Goal: Task Accomplishment & Management: Complete application form

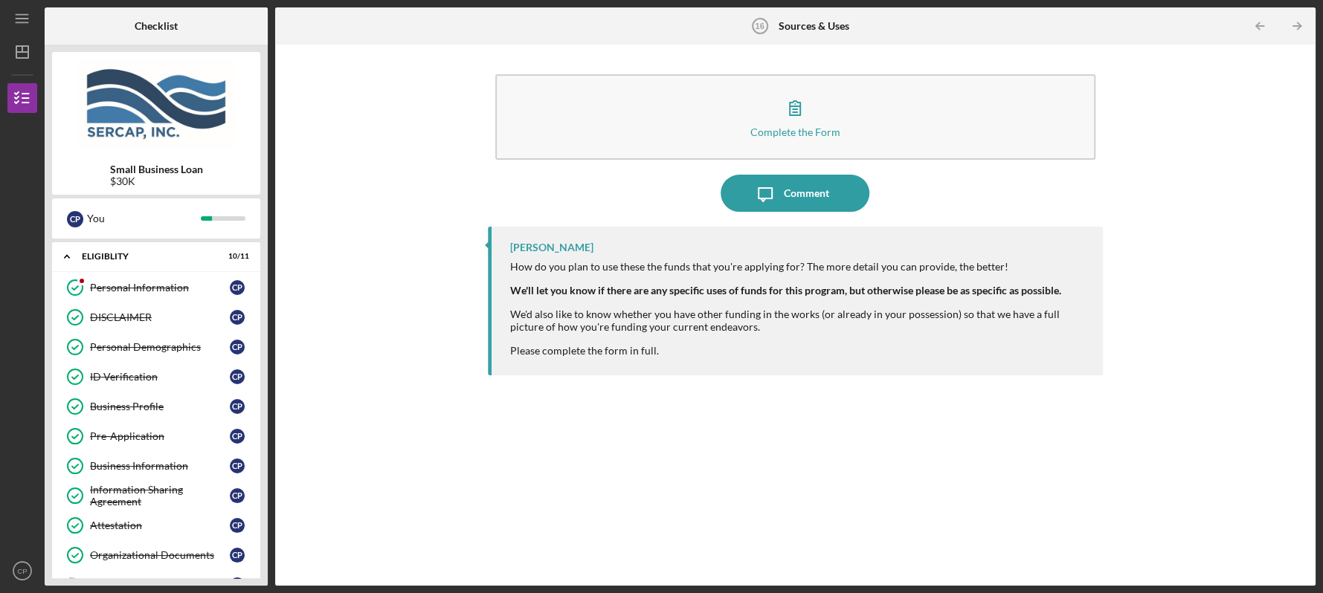
scroll to position [244, 0]
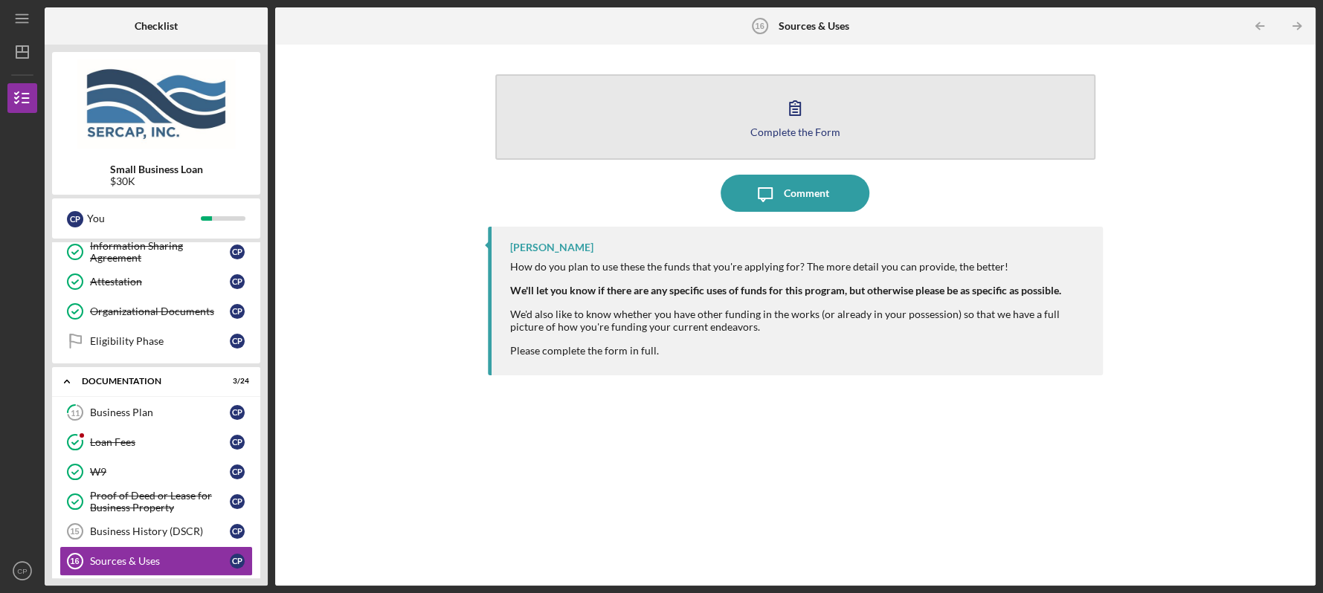
click at [819, 126] on div "Complete the Form" at bounding box center [795, 131] width 90 height 11
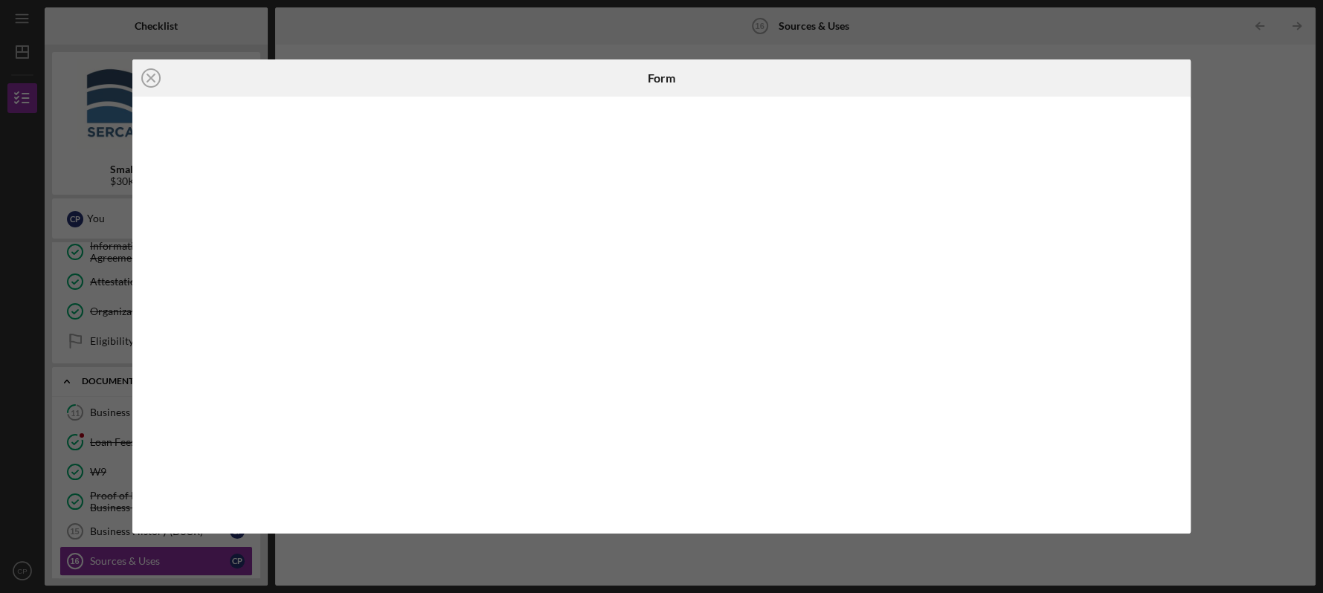
click at [1240, 292] on div "Icon/Close Form" at bounding box center [661, 296] width 1323 height 593
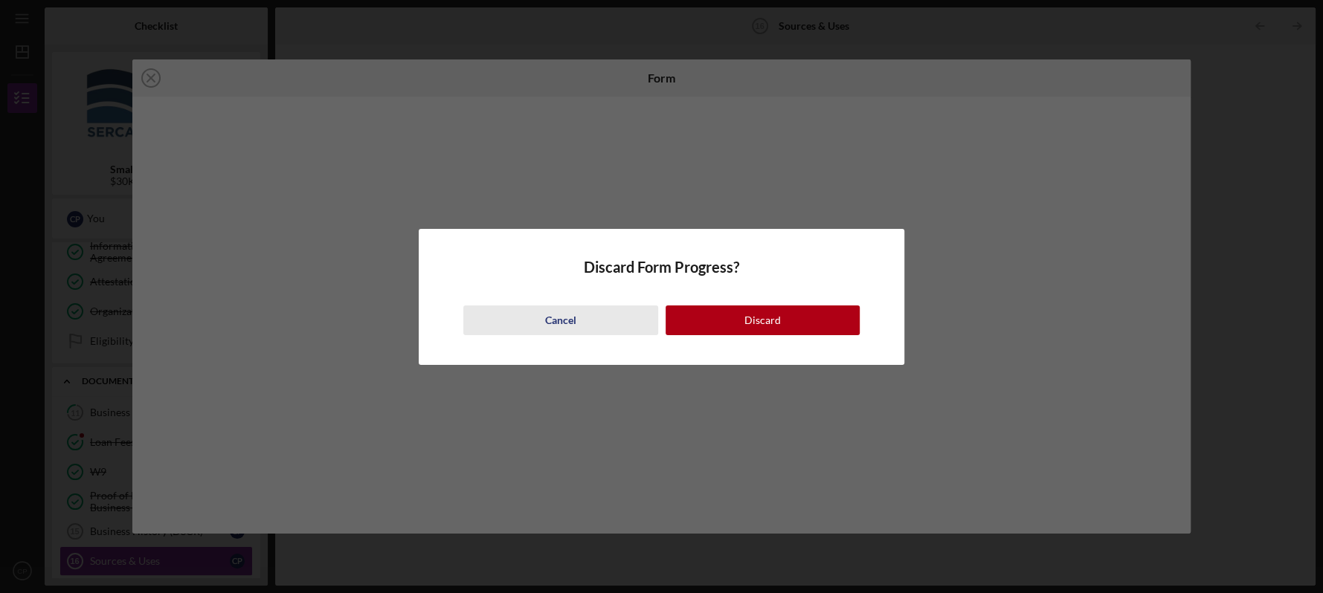
click at [561, 319] on div "Cancel" at bounding box center [560, 321] width 31 height 30
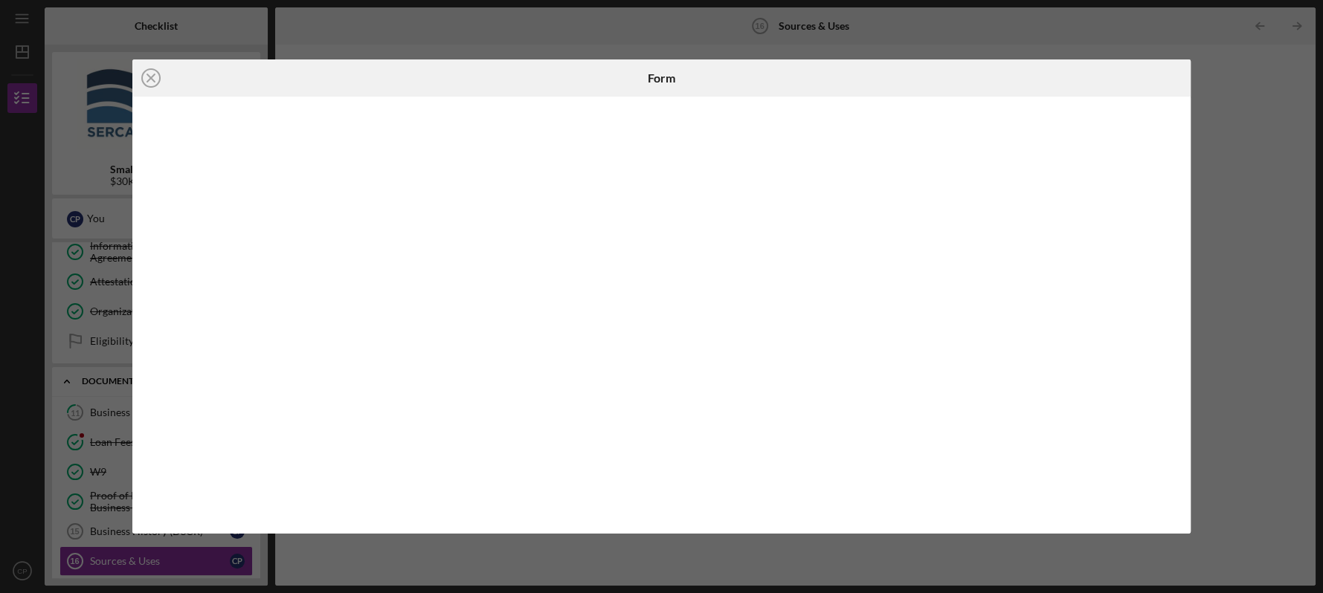
click at [1314, 228] on div "Icon/Close Form" at bounding box center [661, 296] width 1323 height 593
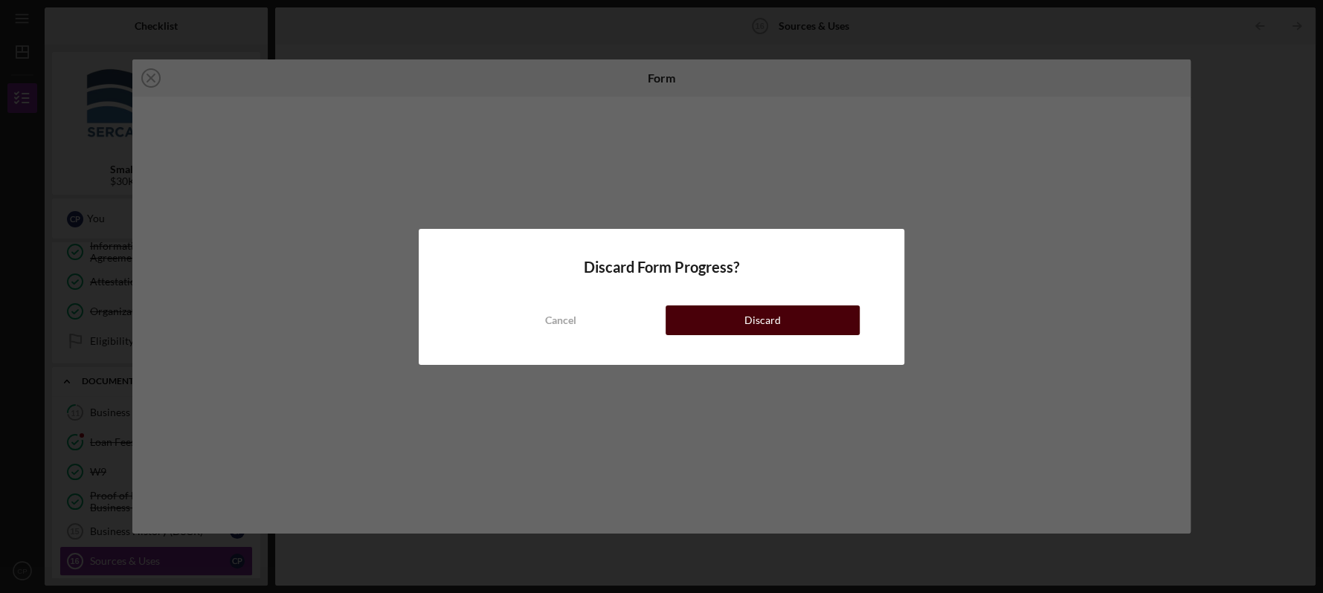
click at [756, 319] on div "Discard" at bounding box center [762, 321] width 36 height 30
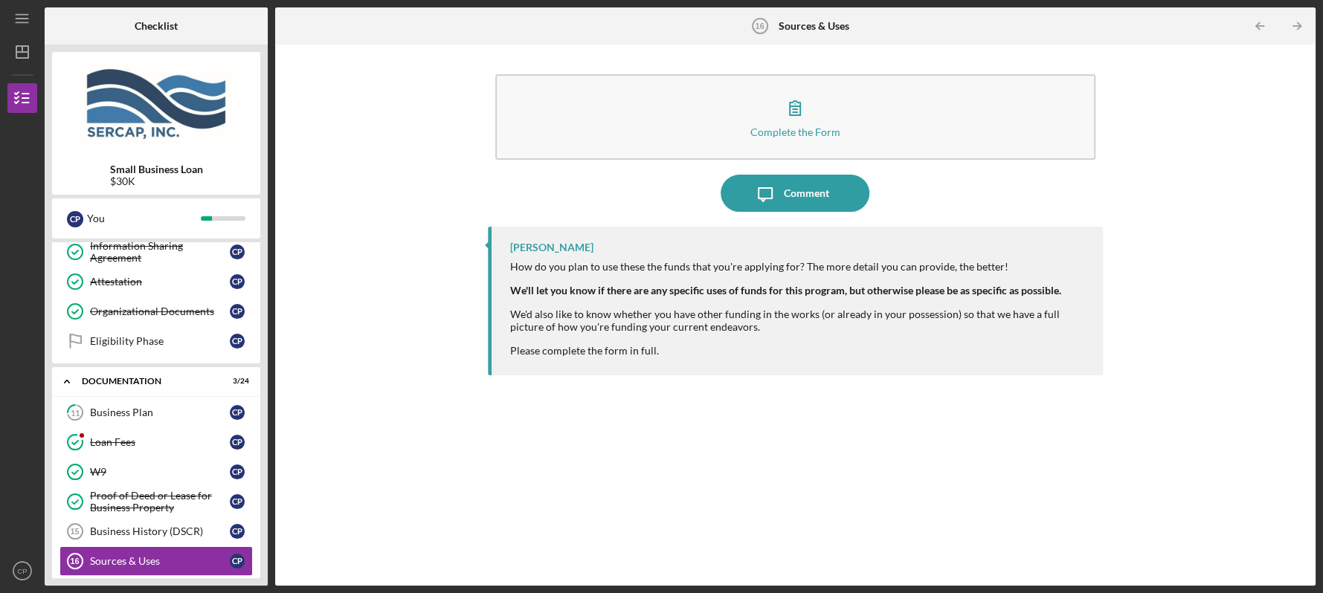
click at [156, 25] on b "Checklist" at bounding box center [156, 26] width 43 height 12
click at [171, 32] on div "Checklist" at bounding box center [156, 25] width 43 height 37
click at [181, 556] on div "Sources & Uses" at bounding box center [160, 562] width 140 height 12
click at [265, 581] on div "Small Business Loan $30K C P You Icon/Expander Eligiblity 10 / 11 Personal Info…" at bounding box center [156, 315] width 223 height 541
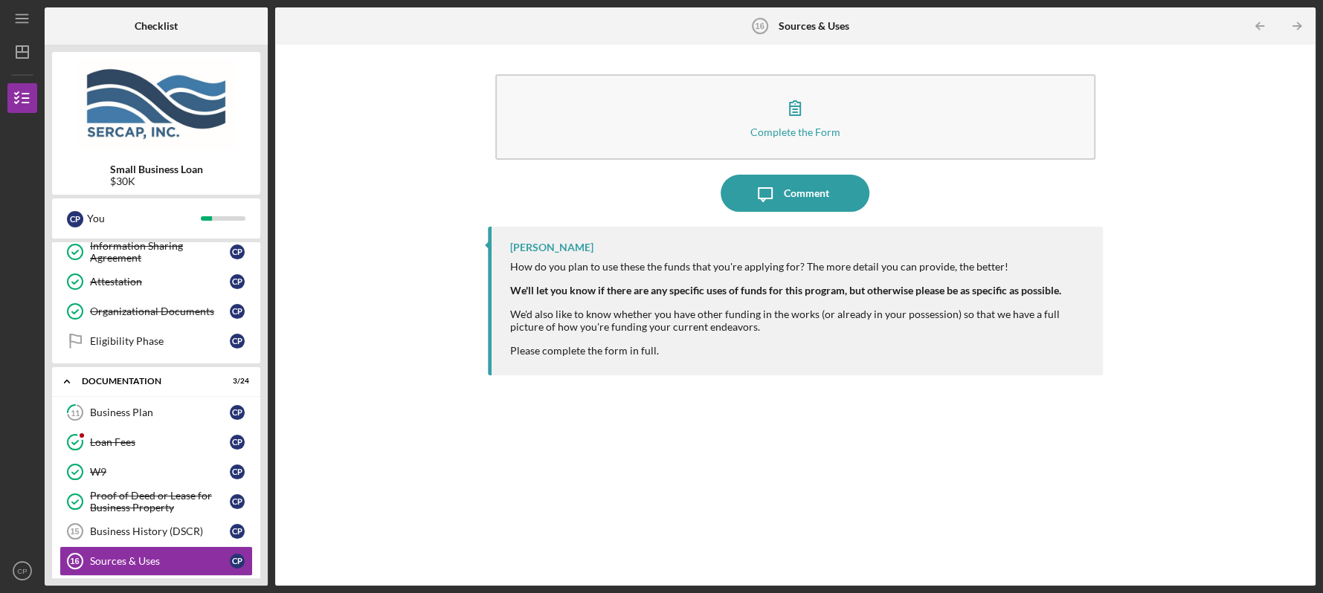
click at [257, 579] on div "Small Business Loan $30K C P You Icon/Expander Eligiblity 10 / 11 Personal Info…" at bounding box center [156, 315] width 223 height 541
click at [176, 558] on div "Sources & Uses" at bounding box center [160, 562] width 140 height 12
click at [163, 25] on b "Checklist" at bounding box center [156, 26] width 43 height 12
click at [138, 531] on div "Business History (DSCR)" at bounding box center [160, 532] width 140 height 12
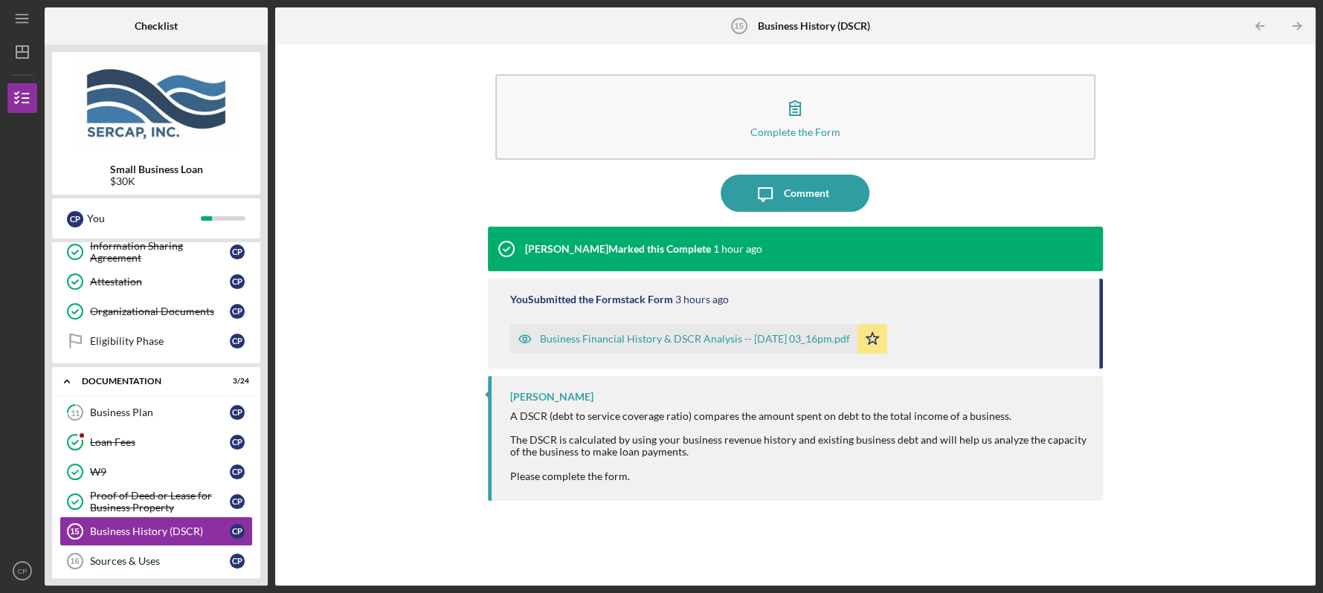
click at [155, 25] on b "Checklist" at bounding box center [156, 26] width 43 height 12
click at [138, 556] on div "Sources & Uses" at bounding box center [160, 562] width 140 height 12
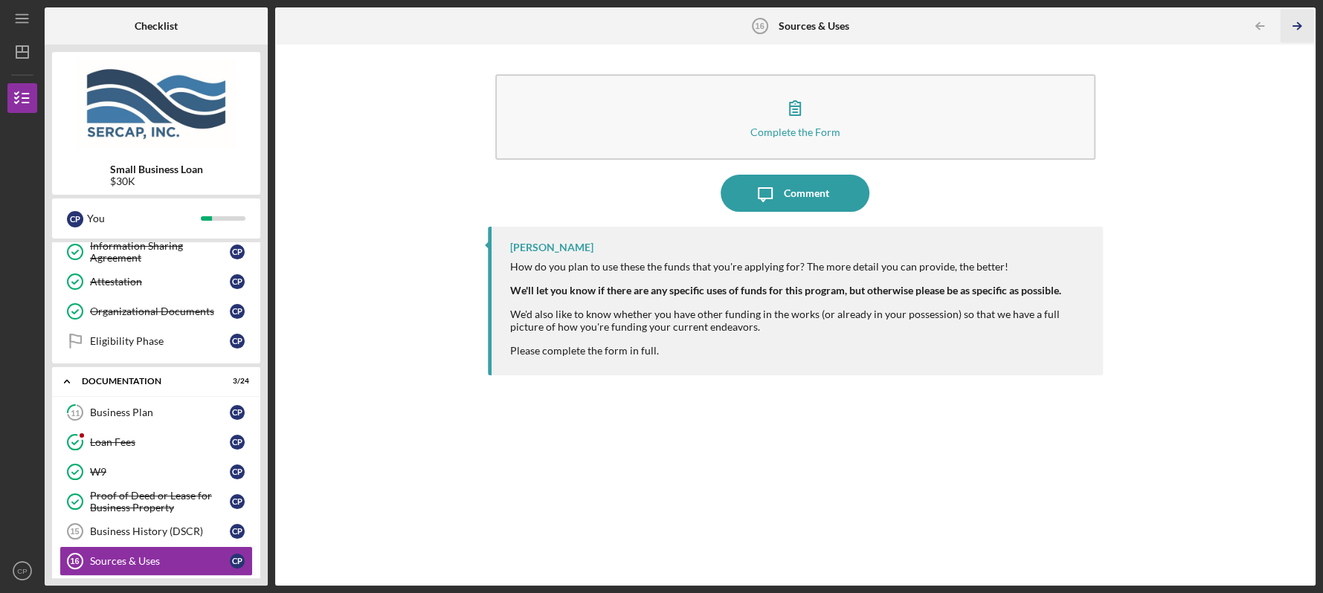
click at [1292, 28] on icon "Icon/Table Pagination Arrow" at bounding box center [1296, 26] width 33 height 33
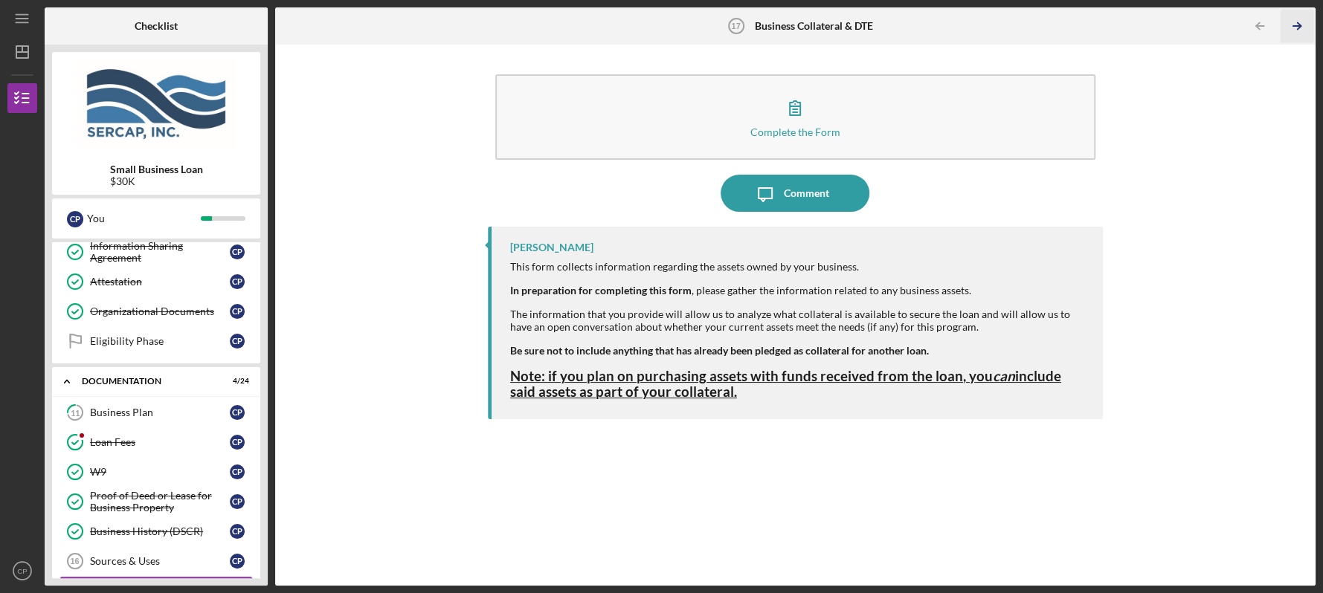
click at [1298, 29] on icon "Icon/Table Pagination Arrow" at bounding box center [1296, 26] width 33 height 33
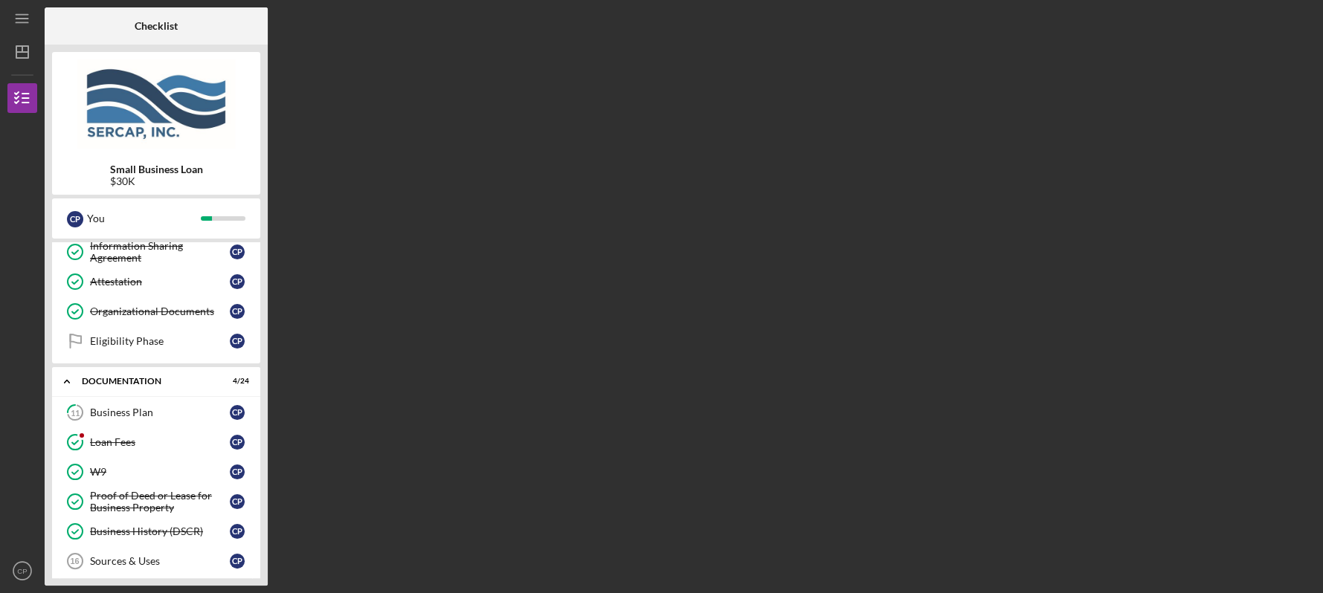
scroll to position [452, 0]
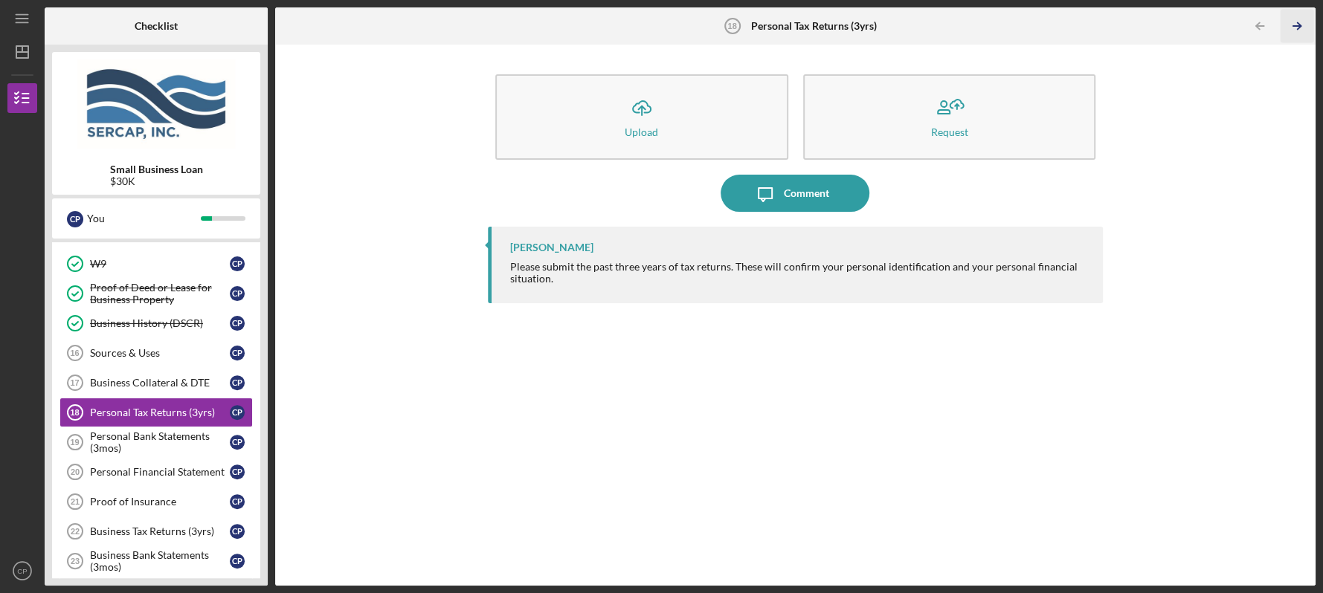
click at [1294, 22] on icon "Icon/Table Pagination Arrow" at bounding box center [1296, 26] width 33 height 33
